Goal: Navigation & Orientation: Understand site structure

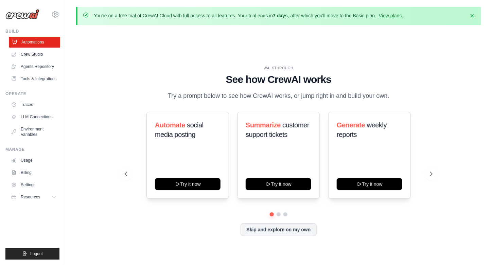
click at [35, 39] on link "Automations" at bounding box center [34, 42] width 51 height 11
click at [284, 234] on button "Skip and explore on my own" at bounding box center [279, 229] width 76 height 13
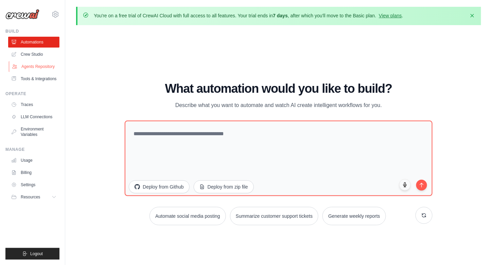
click at [29, 66] on link "Agents Repository" at bounding box center [34, 66] width 51 height 11
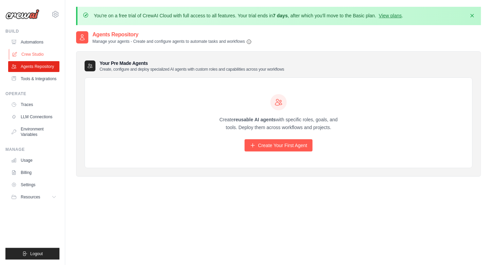
click at [26, 54] on link "Crew Studio" at bounding box center [34, 54] width 51 height 11
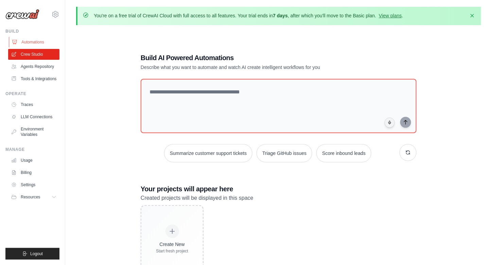
click at [36, 45] on link "Automations" at bounding box center [34, 42] width 51 height 11
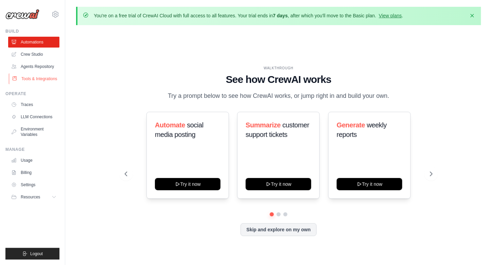
click at [36, 80] on link "Tools & Integrations" at bounding box center [34, 78] width 51 height 11
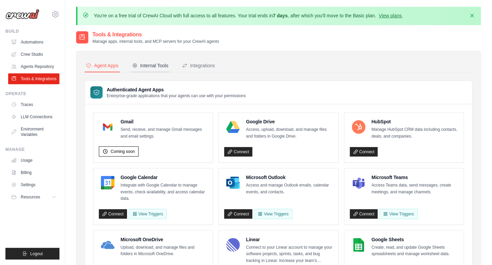
click at [158, 65] on div "Internal Tools" at bounding box center [150, 65] width 36 height 7
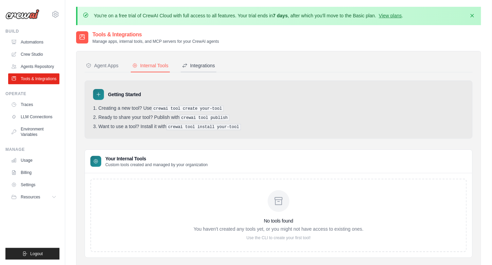
click at [206, 64] on div "Integrations" at bounding box center [198, 65] width 33 height 7
